Goal: Transaction & Acquisition: Download file/media

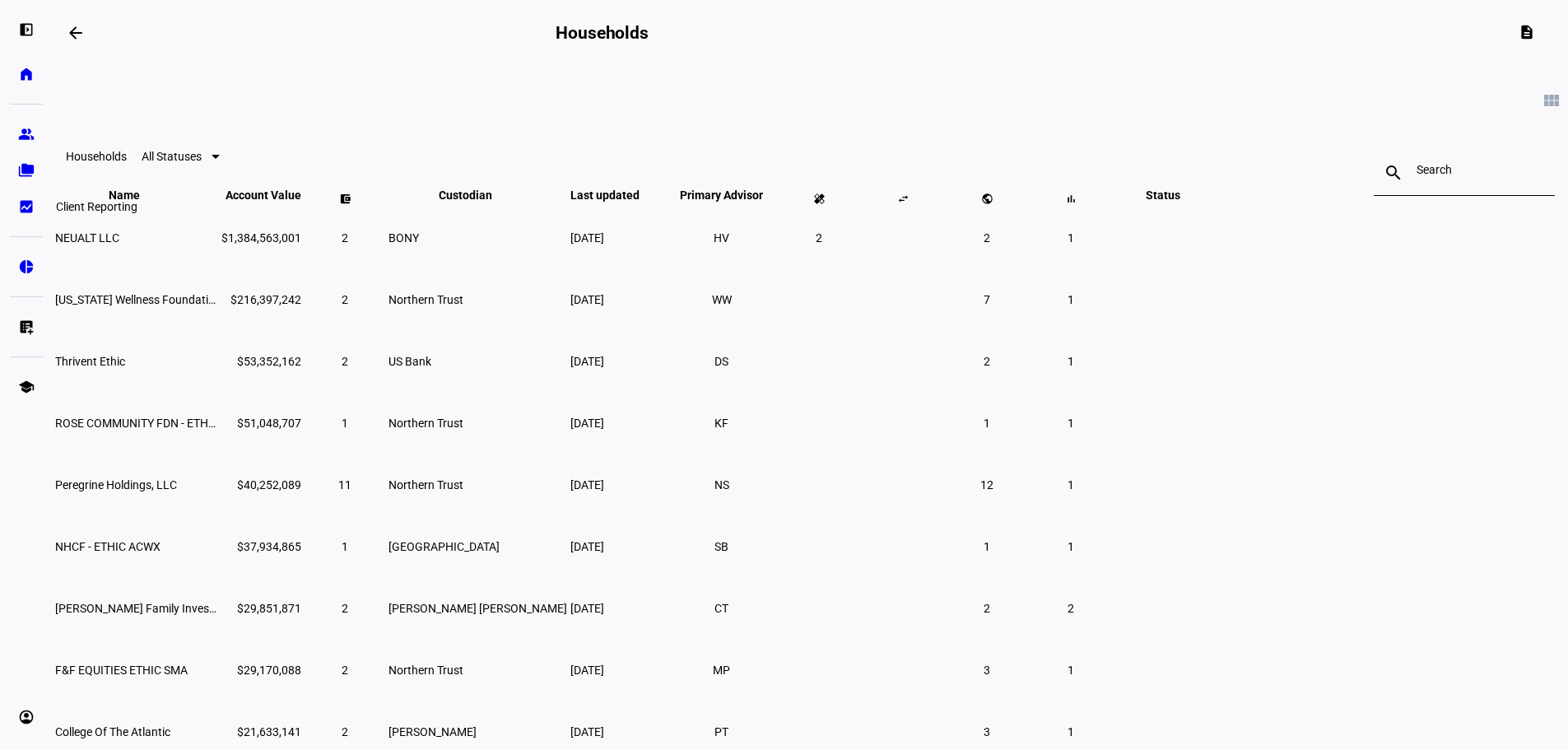
click at [14, 210] on link "bid_landscape Client Reporting" at bounding box center [27, 207] width 33 height 33
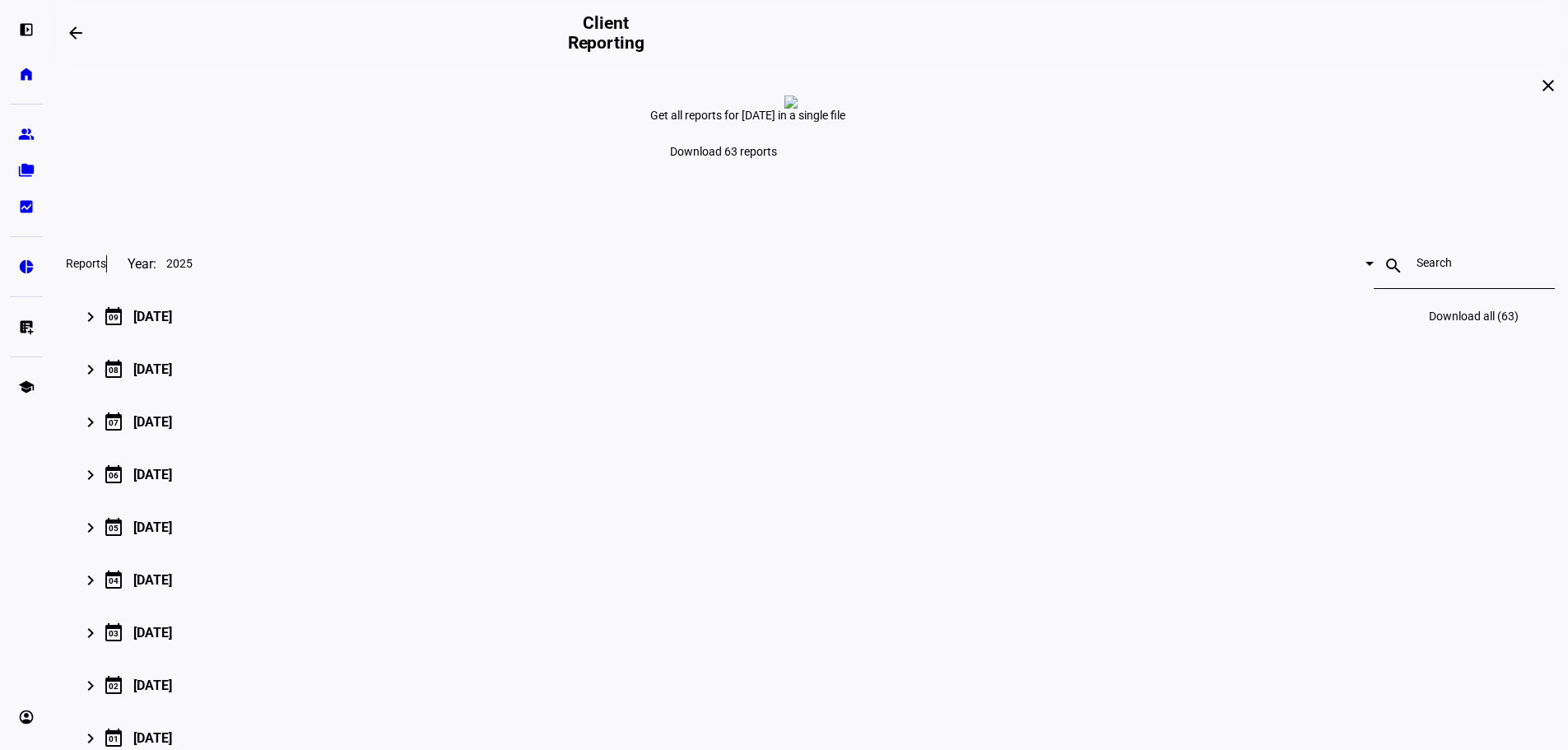
click at [172, 324] on div "[DATE]" at bounding box center [152, 316] width 39 height 16
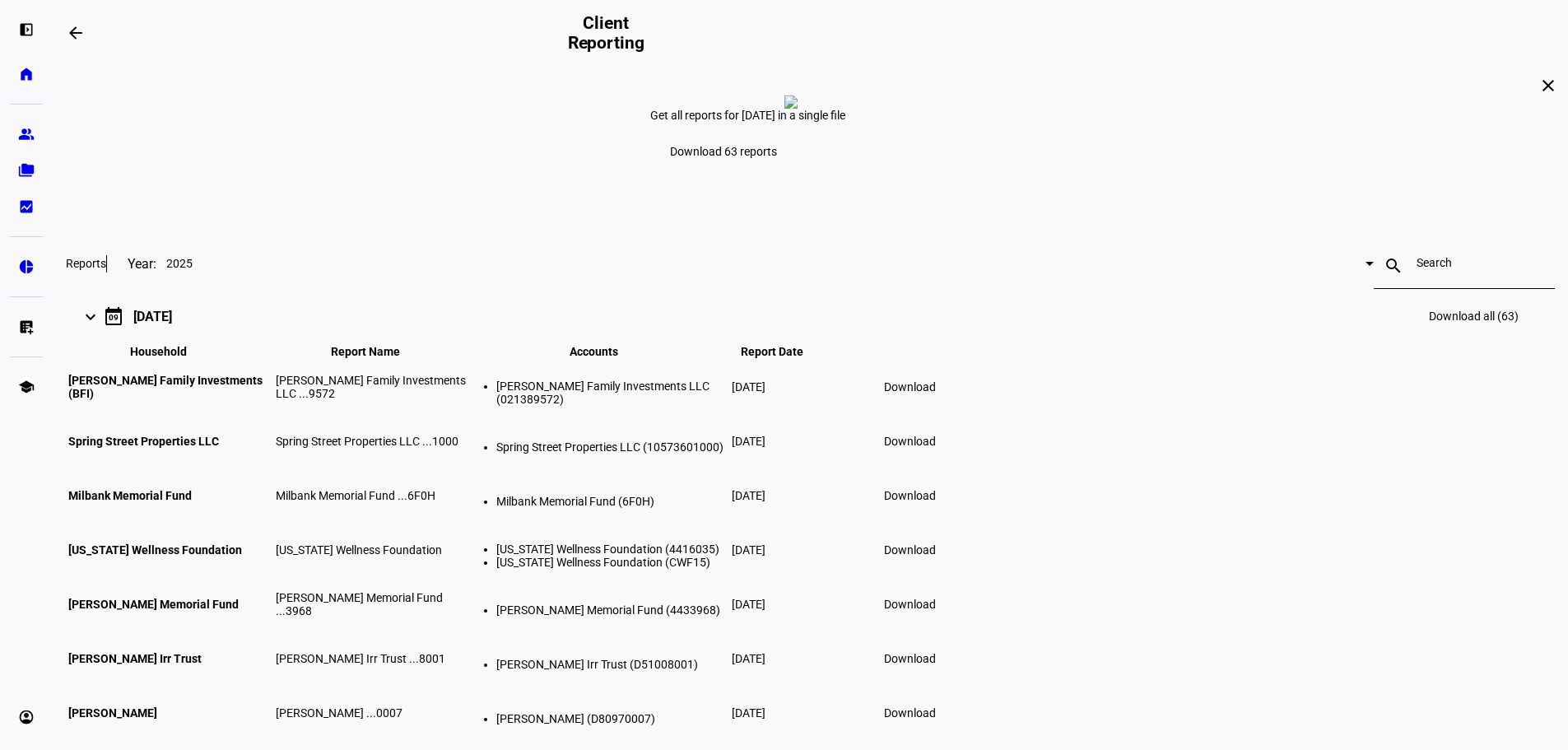
click at [1417, 269] on input at bounding box center [1464, 263] width 95 height 13
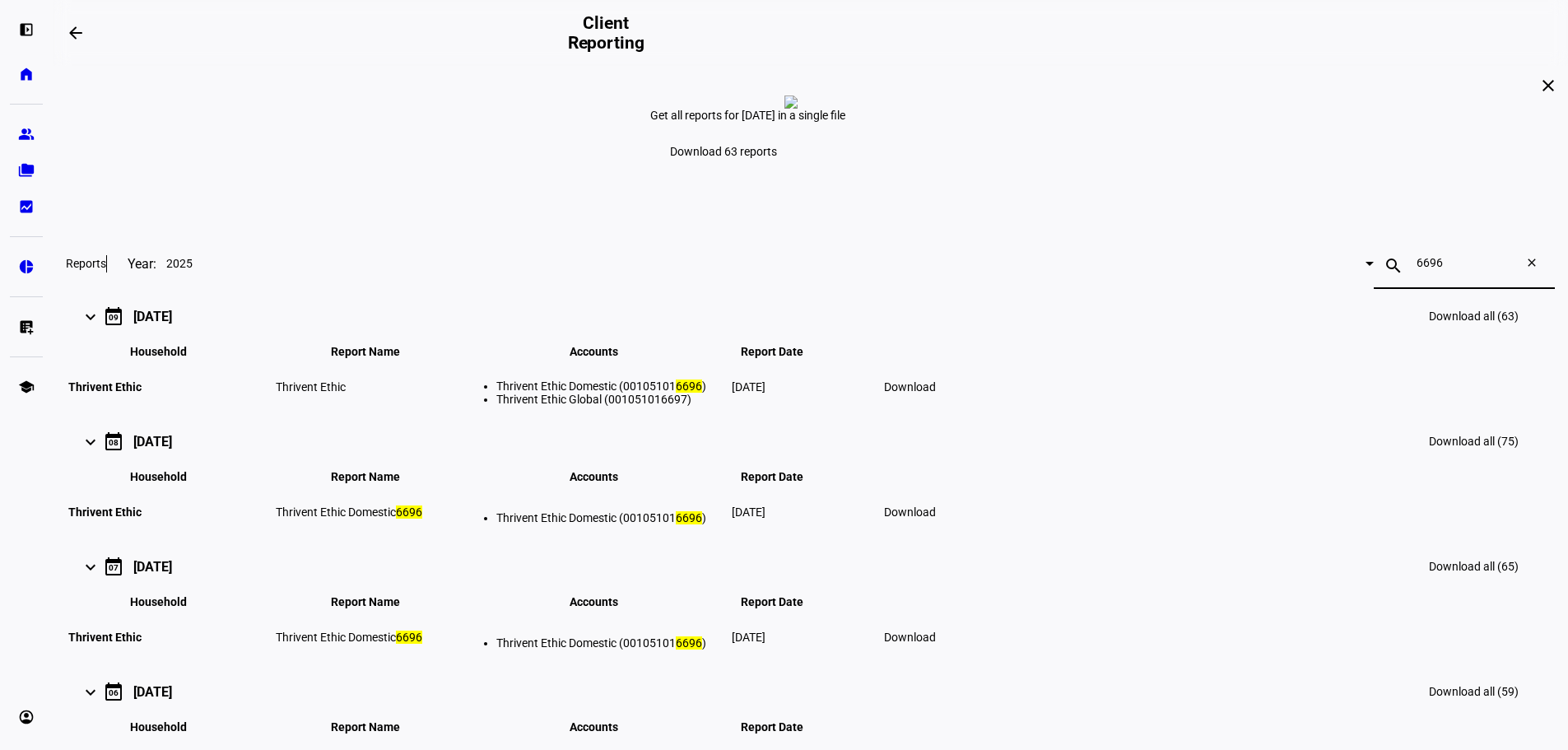
scroll to position [83, 0]
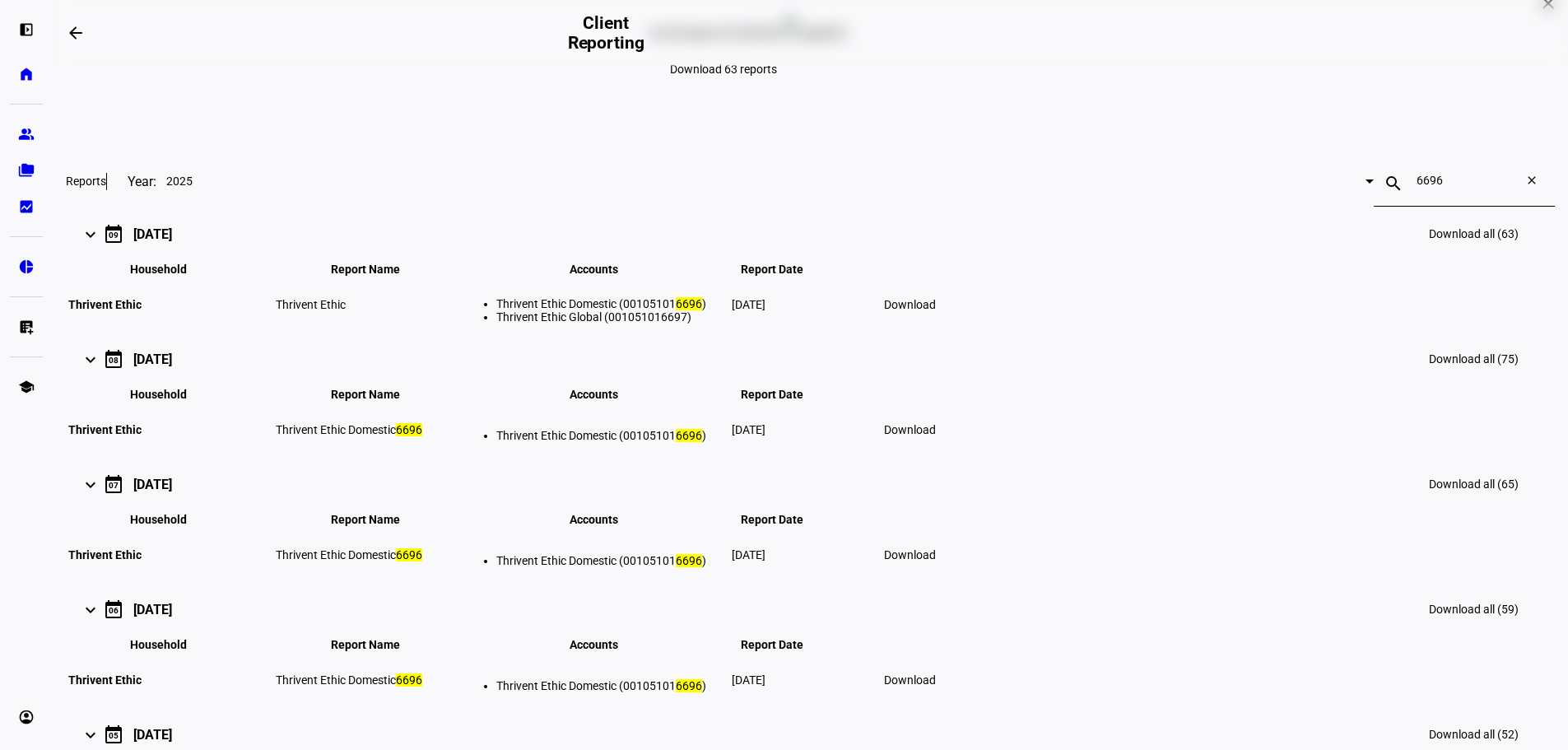
click at [936, 311] on span "Download" at bounding box center [910, 305] width 51 height 13
click at [1417, 187] on input "6696" at bounding box center [1464, 180] width 95 height 13
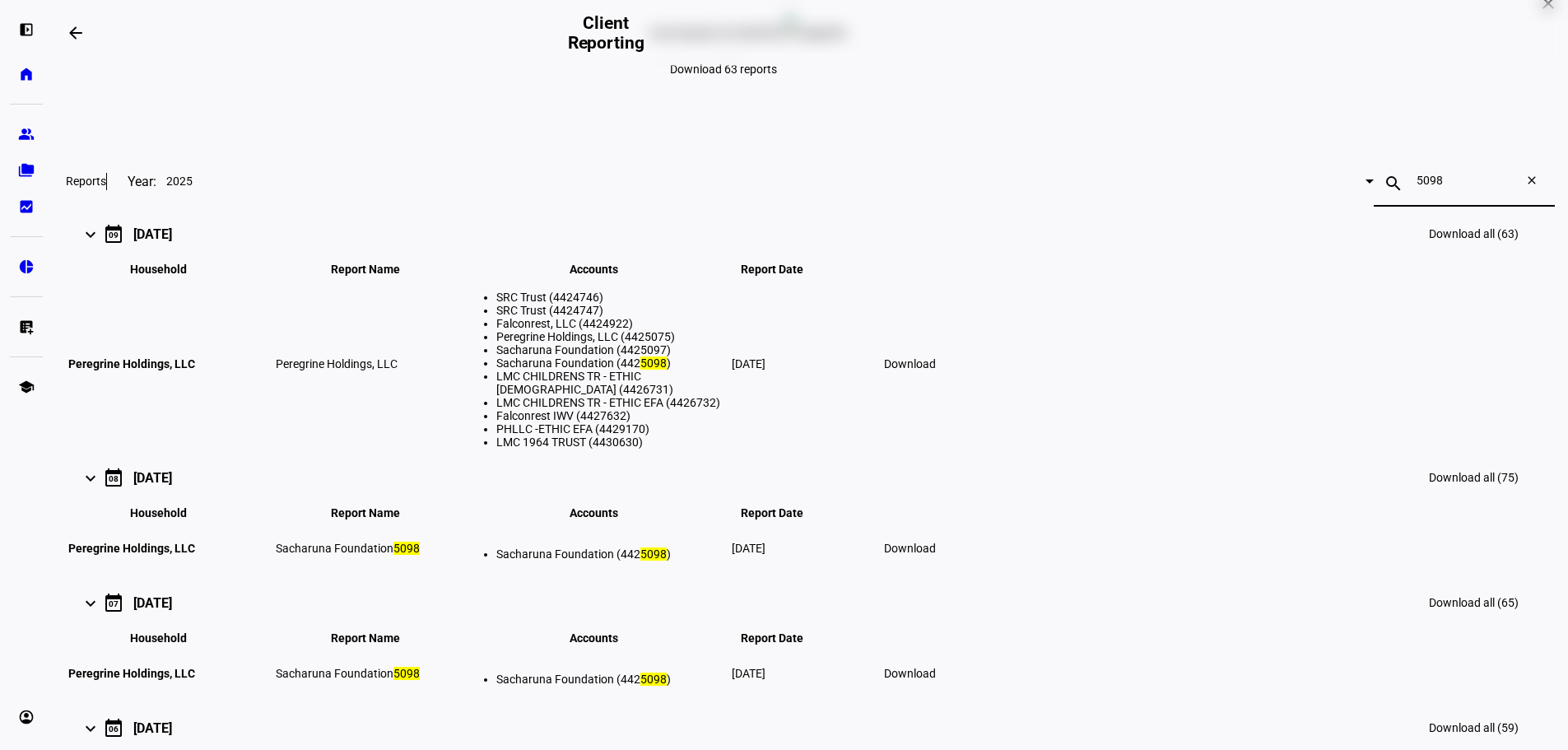
type input "5098"
click at [936, 371] on span "Download" at bounding box center [910, 364] width 51 height 13
